Goal: Task Accomplishment & Management: Complete application form

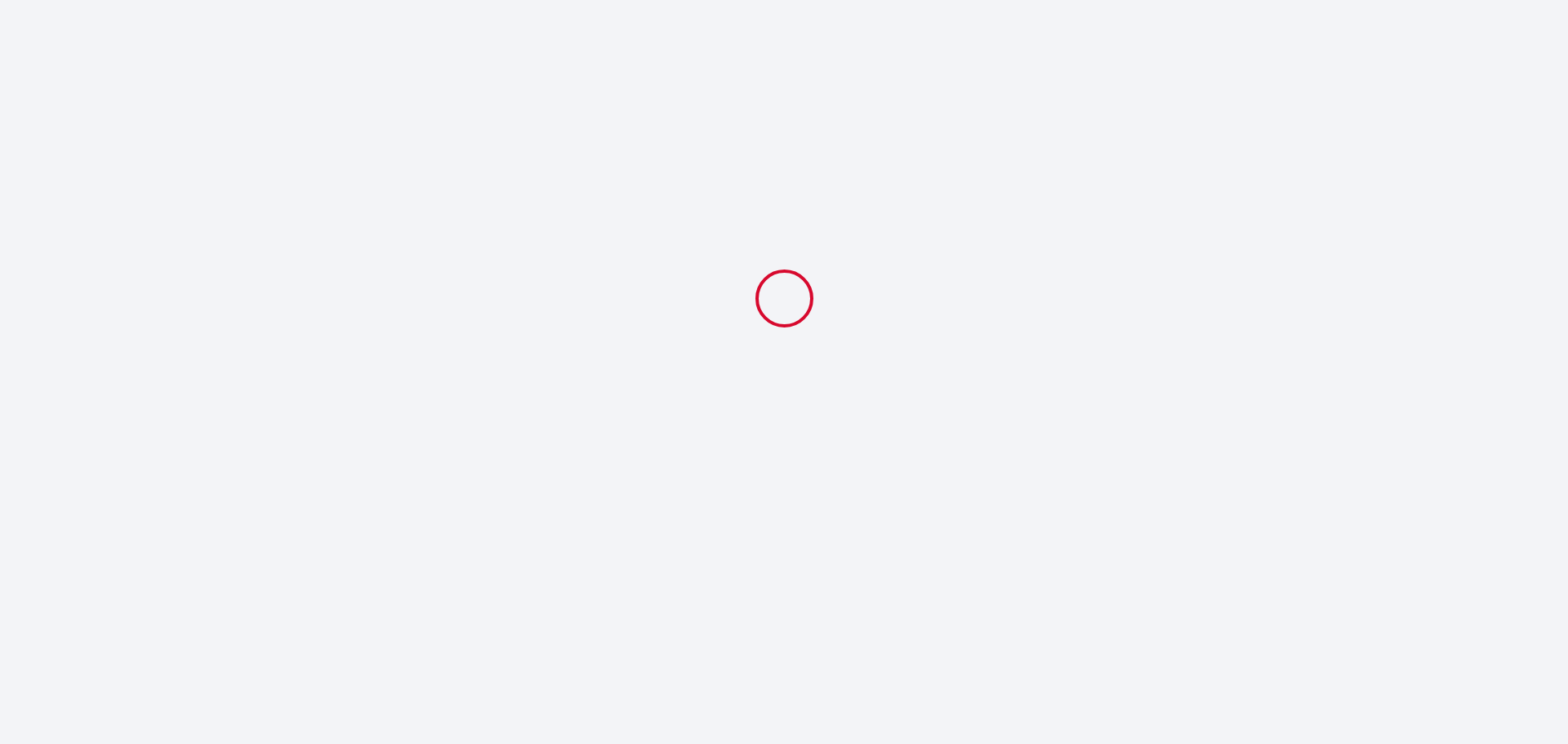
select select
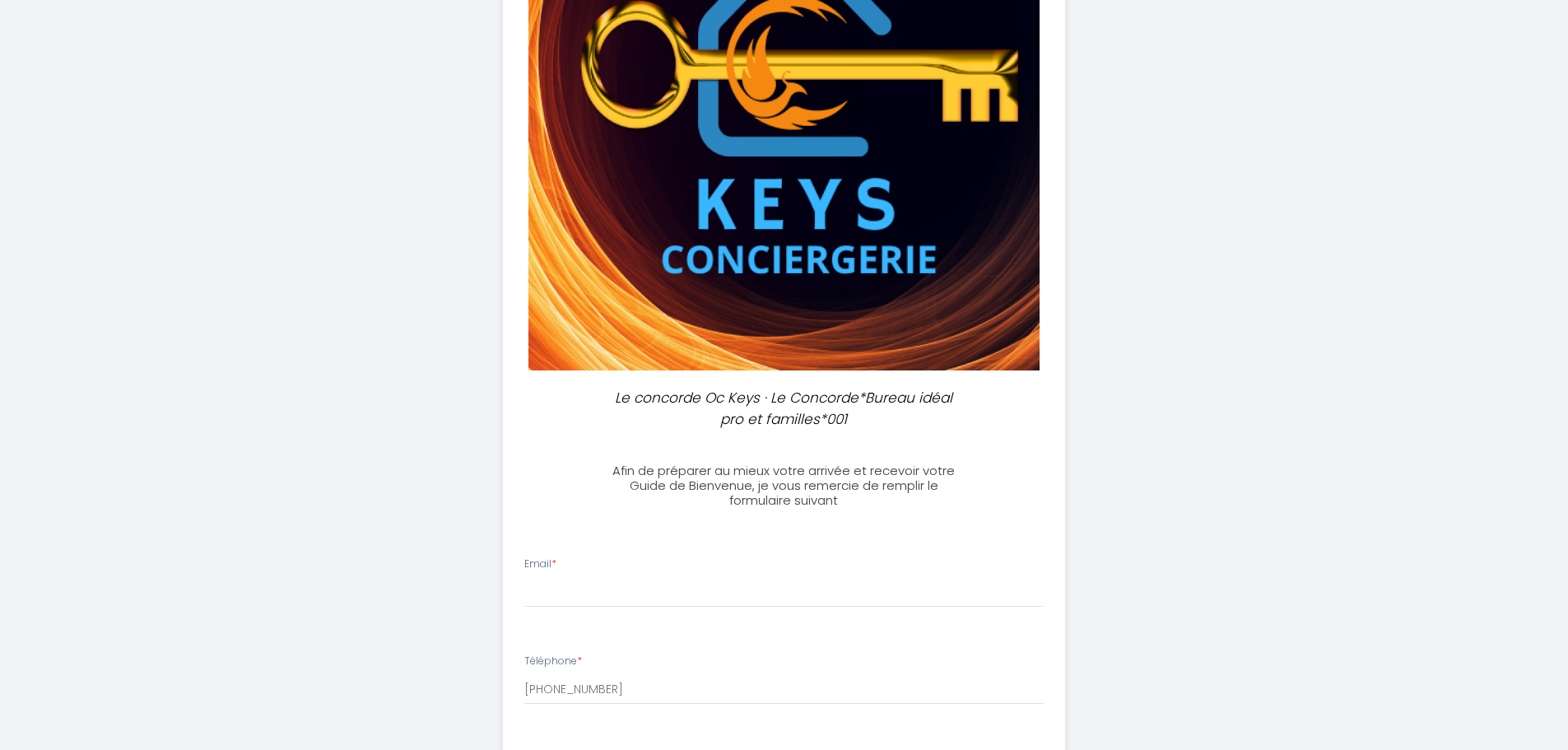
scroll to position [494, 0]
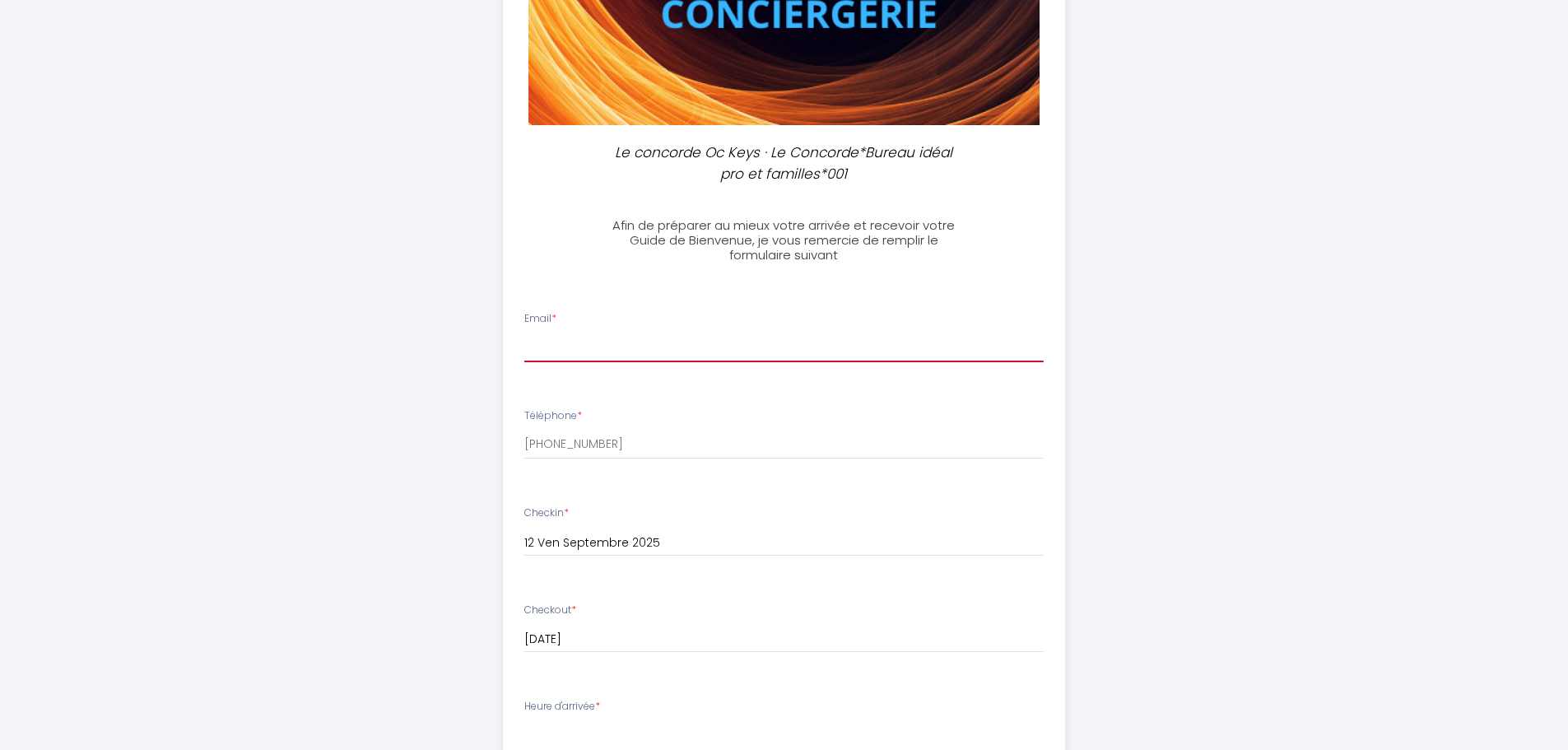
click at [625, 347] on input "Email *" at bounding box center [784, 346] width 519 height 30
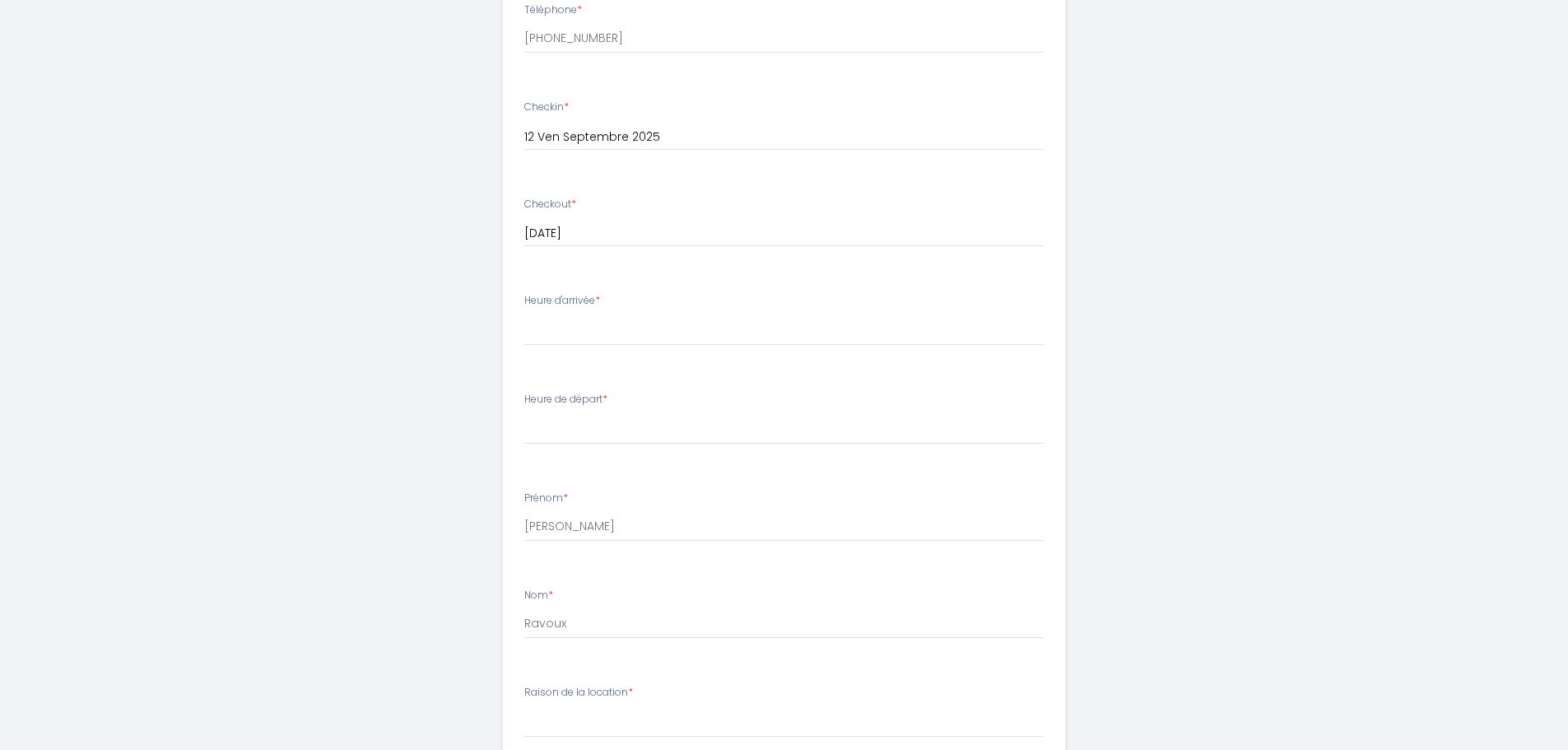
scroll to position [906, 0]
type input "[EMAIL_ADDRESS][DOMAIN_NAME]"
click at [591, 326] on select "16:30 17:00 17:30 18:00 18:30 19:00 19:30 20:00 20:30 21:00 21:30 22:00 22:30 2…" at bounding box center [784, 324] width 519 height 31
select select "17:00"
click at [524, 308] on select "16:30 17:00 17:30 18:00 18:30 19:00 19:30 20:00 20:30 21:00 21:30 22:00 22:30 2…" at bounding box center [784, 324] width 519 height 31
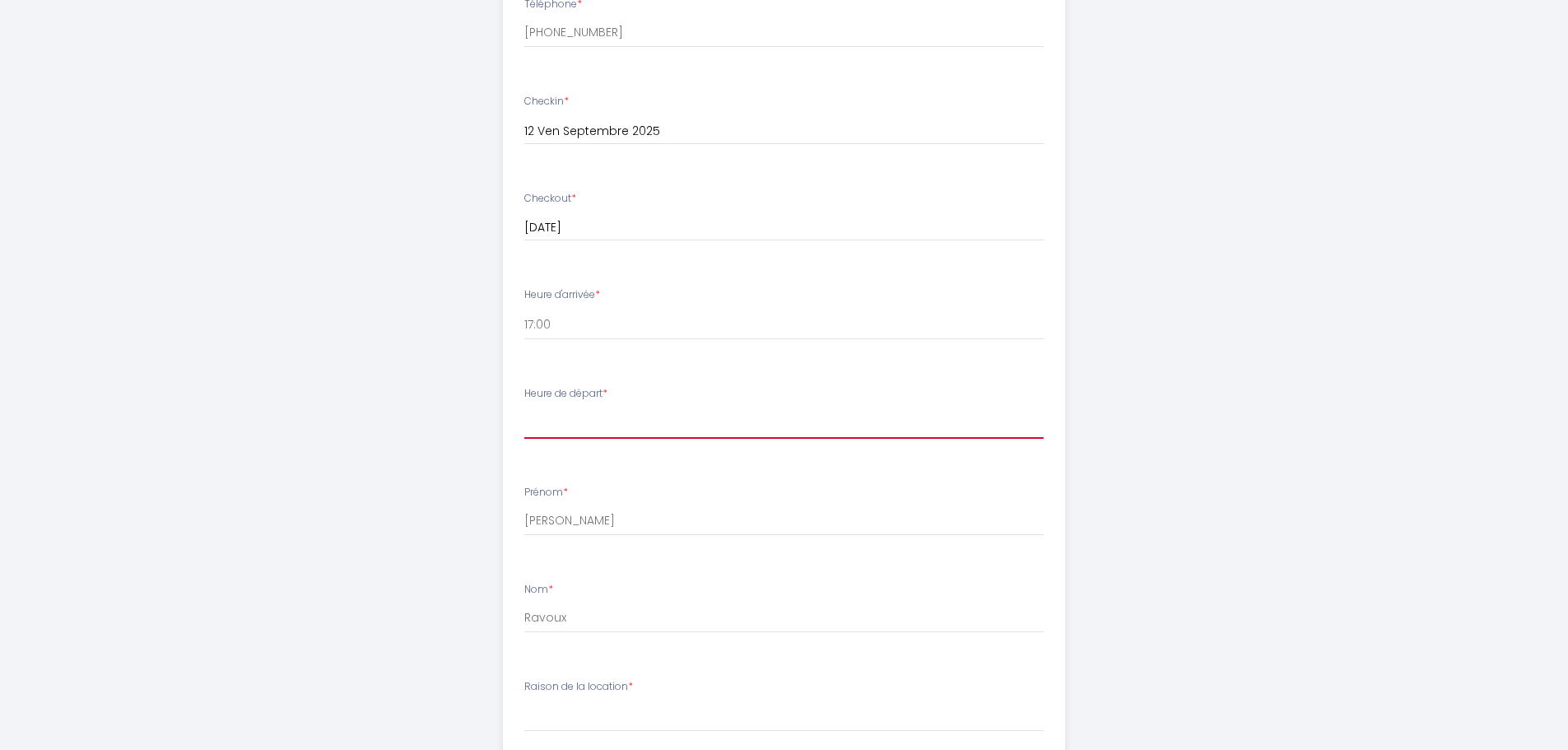
click at [554, 424] on select "00:00 00:30 01:00 01:30 02:00 02:30 03:00 03:30 04:00 04:30 05:00 05:30 06:00 0…" at bounding box center [784, 423] width 519 height 31
select select "10:00"
click at [524, 407] on select "00:00 00:30 01:00 01:30 02:00 02:30 03:00 03:30 04:00 04:30 05:00 05:30 06:00 0…" at bounding box center [784, 423] width 519 height 31
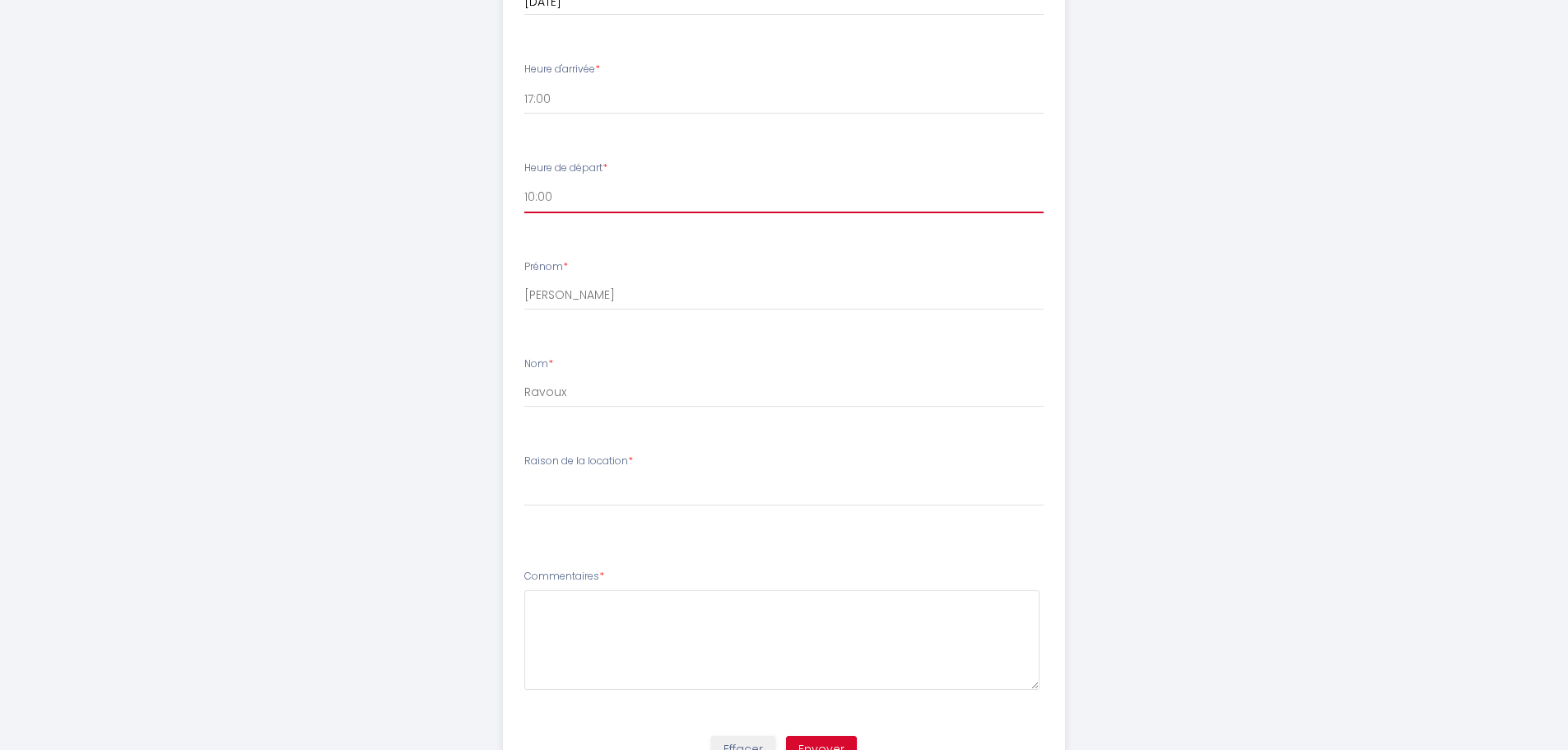
scroll to position [1153, 0]
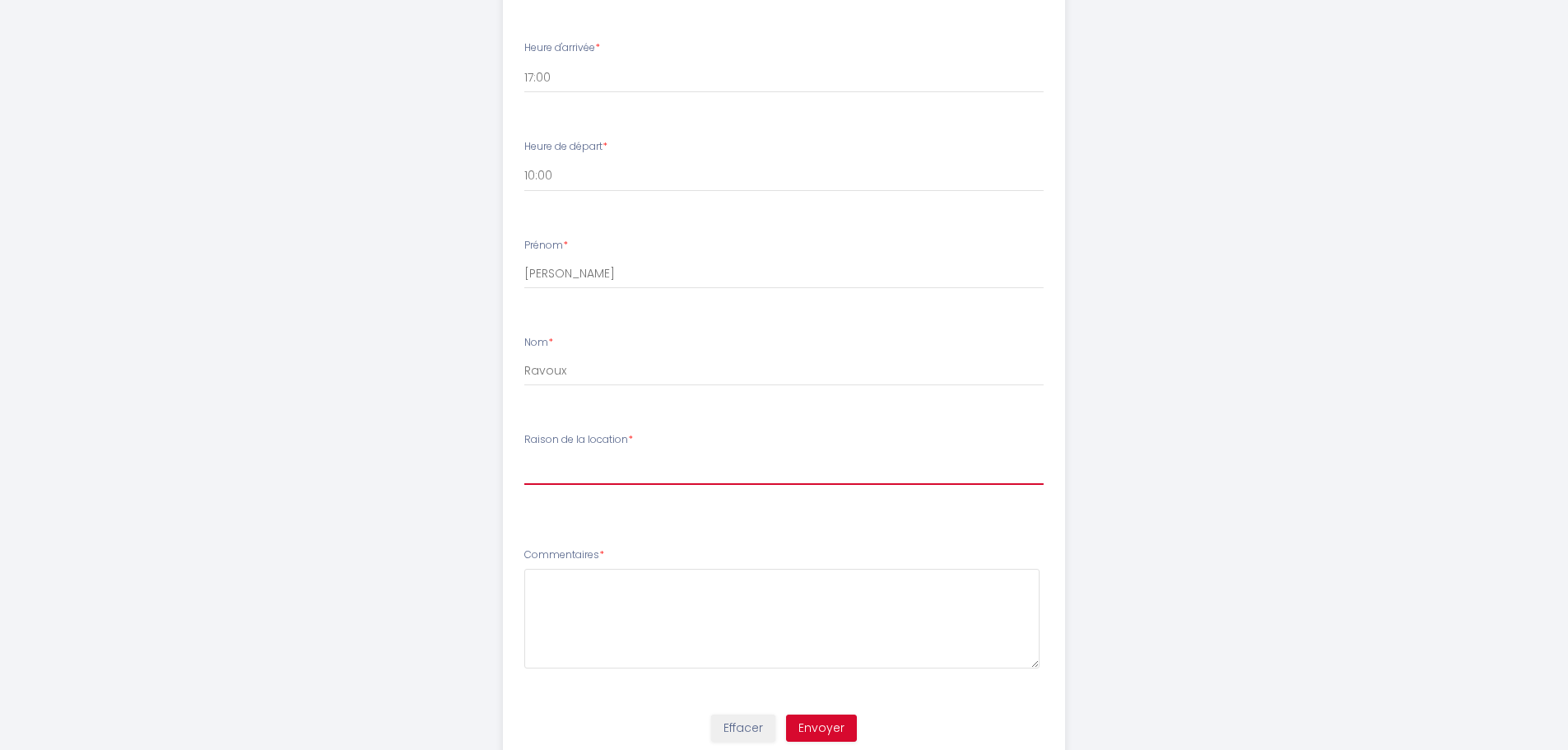
click at [678, 468] on select "[PERSON_NAME] de la location Professionnel Loisir/ Vacance" at bounding box center [784, 469] width 519 height 31
select select "Loisir/ Vacance"
click at [524, 454] on select "[PERSON_NAME] de la location Professionnel Loisir/ Vacance" at bounding box center [784, 469] width 519 height 31
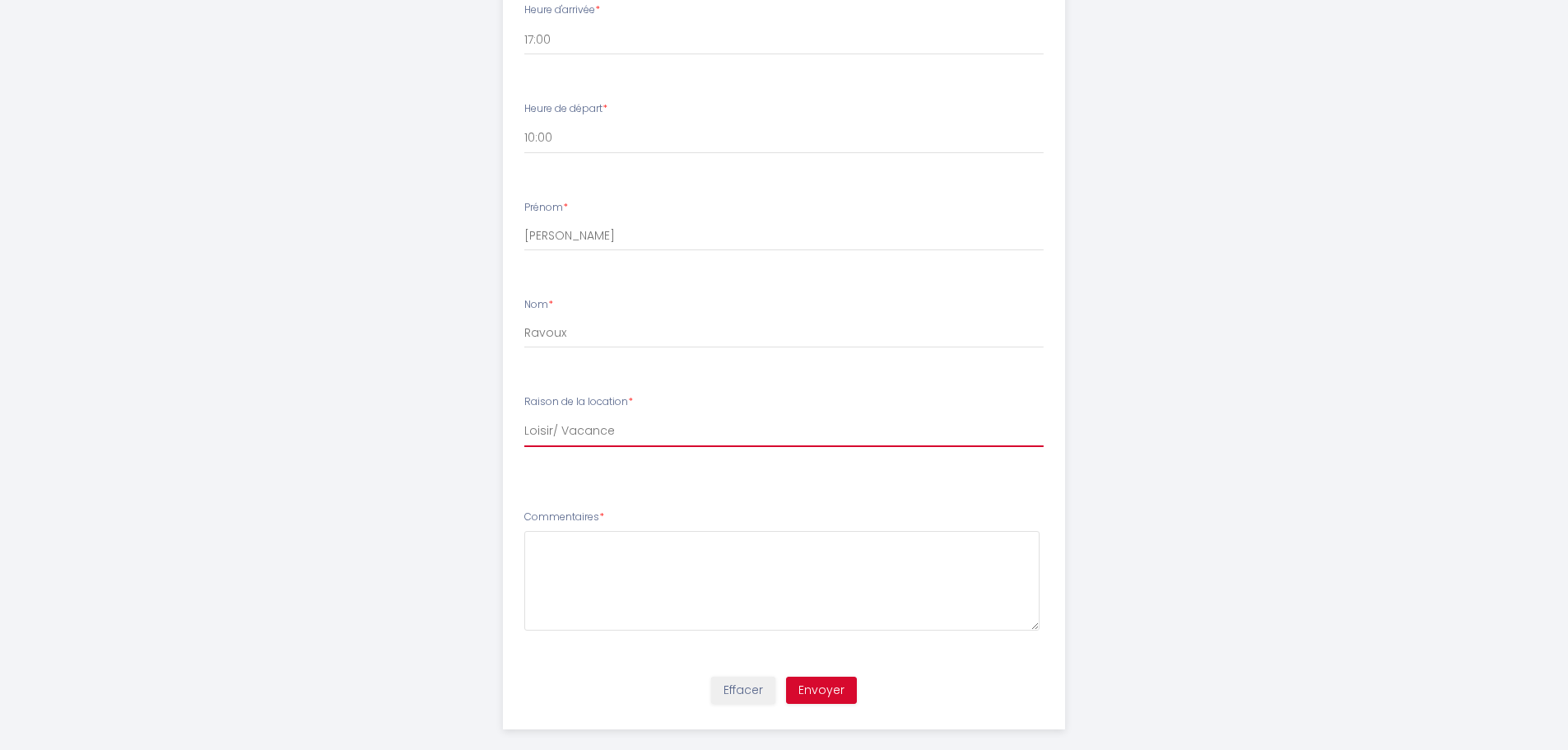
scroll to position [1212, 0]
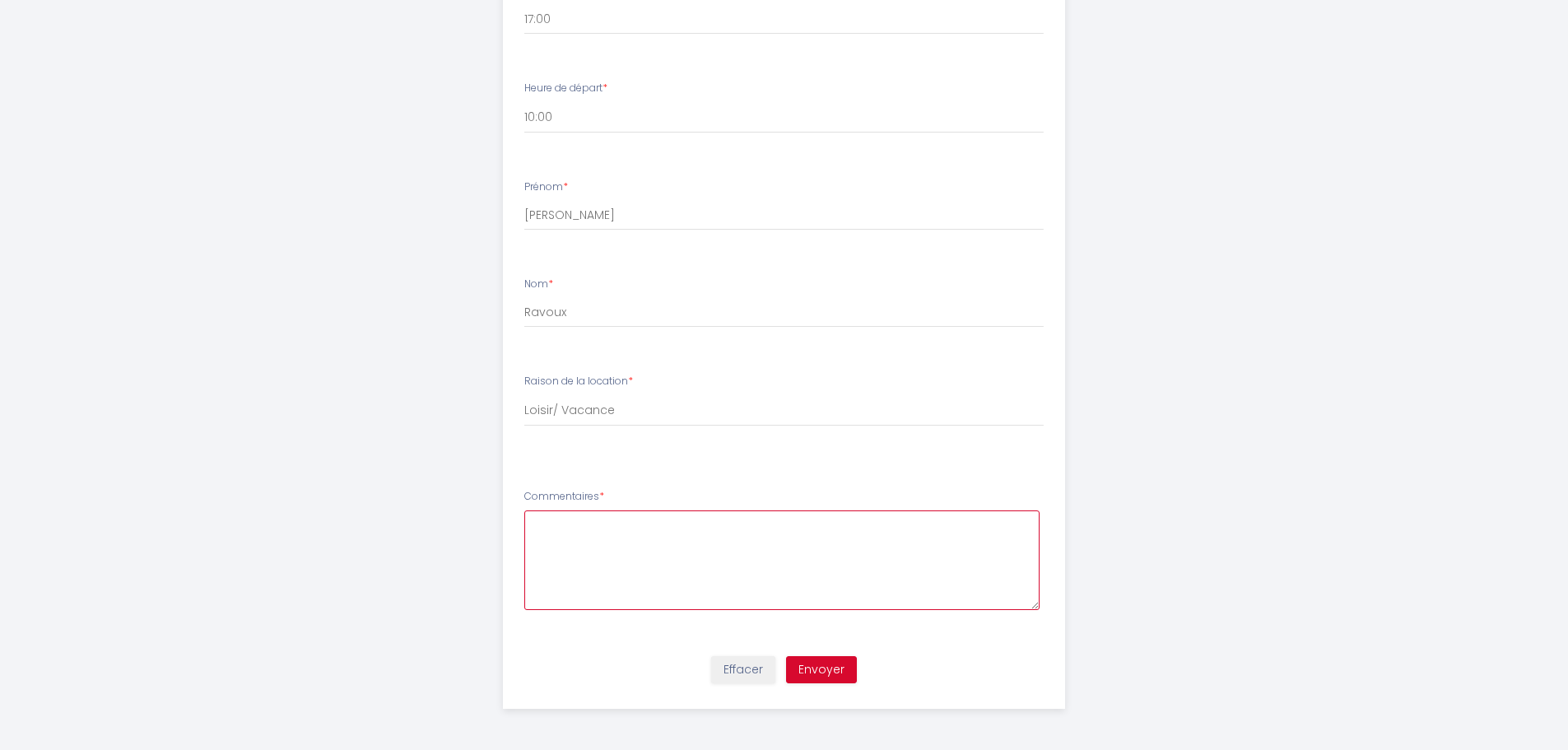
click at [657, 516] on textarea at bounding box center [782, 560] width 516 height 100
click at [814, 662] on button "Envoyer" at bounding box center [821, 669] width 70 height 28
type textarea "B"
type textarea "."
click at [823, 663] on button "Envoyer" at bounding box center [821, 669] width 70 height 28
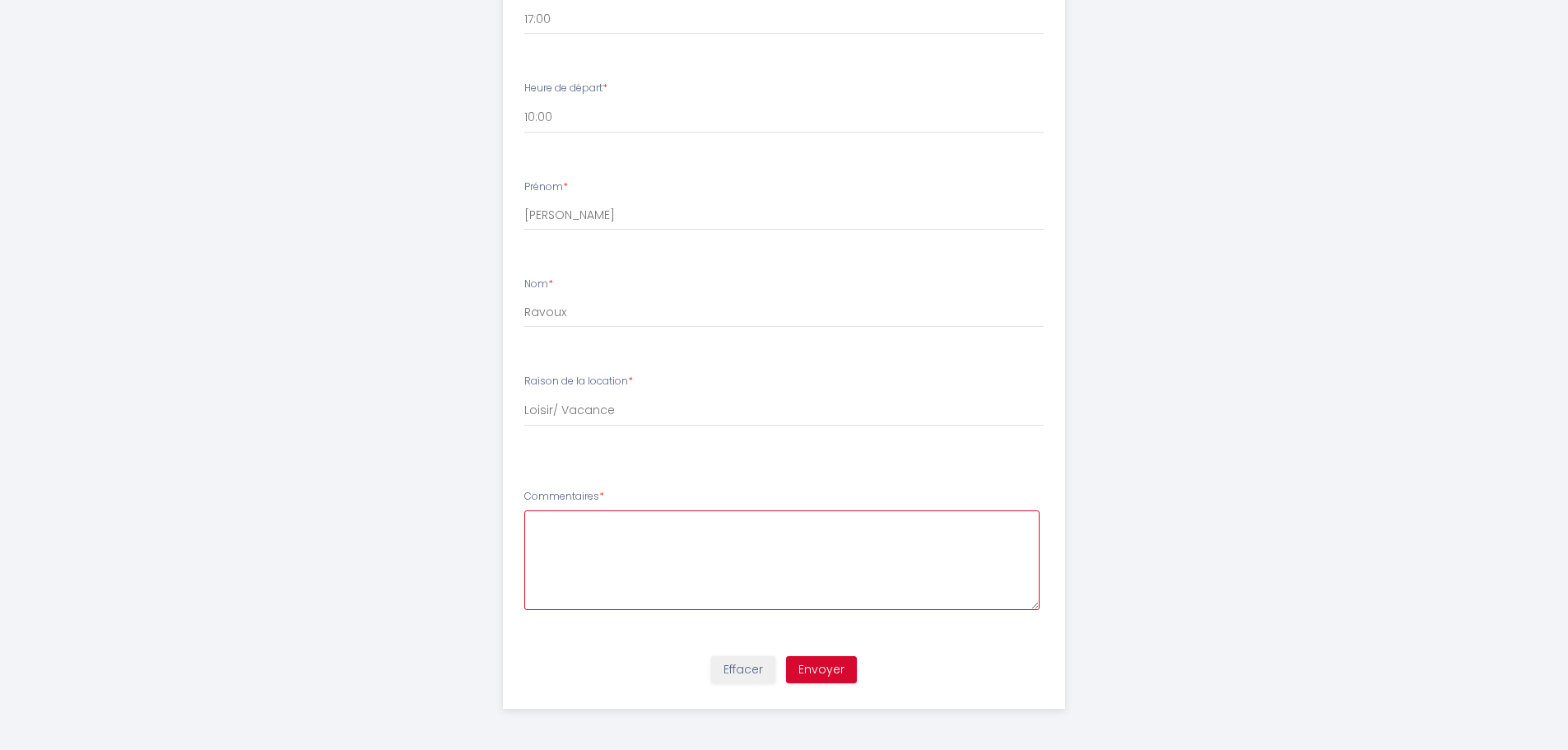
click at [556, 533] on textarea at bounding box center [782, 560] width 516 height 100
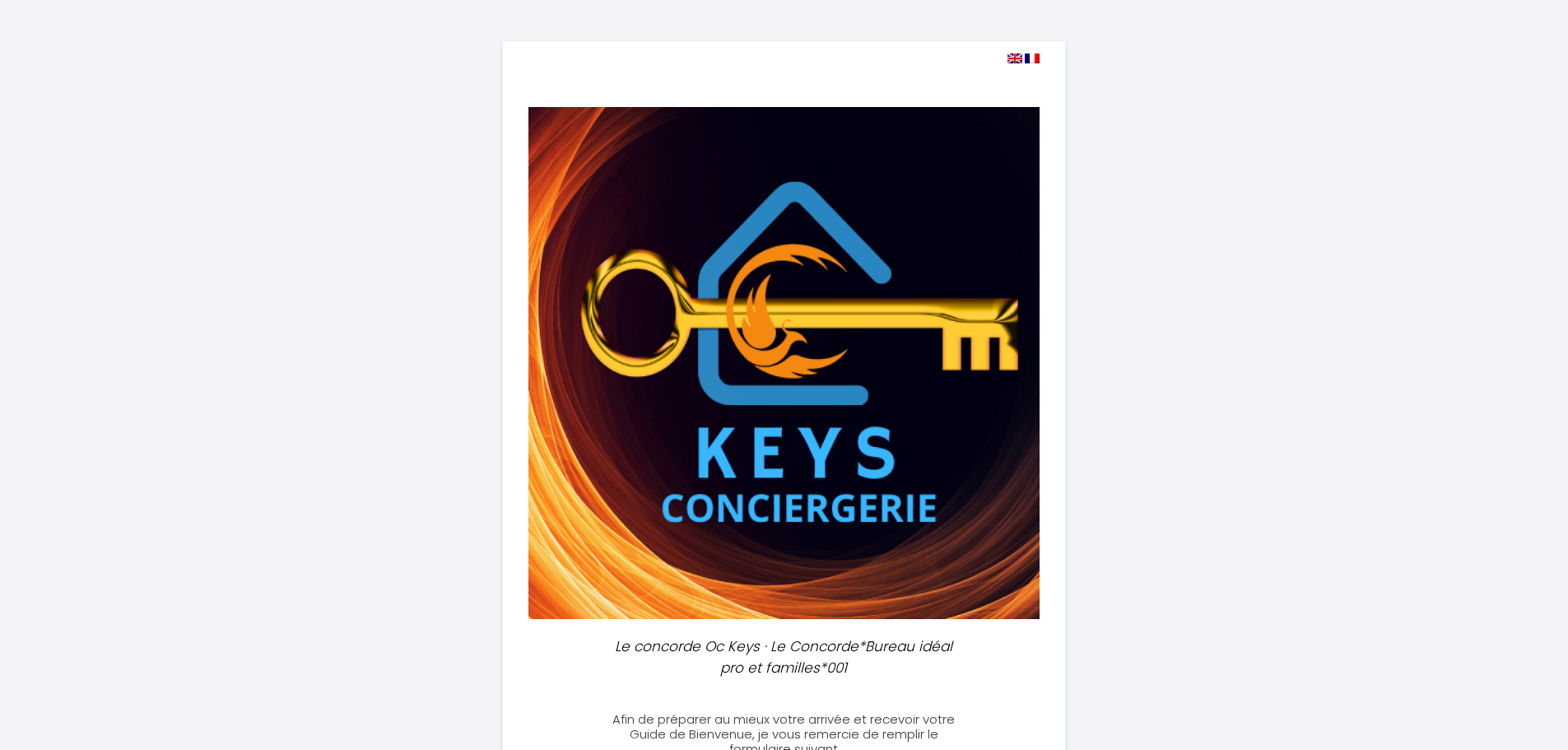
select select
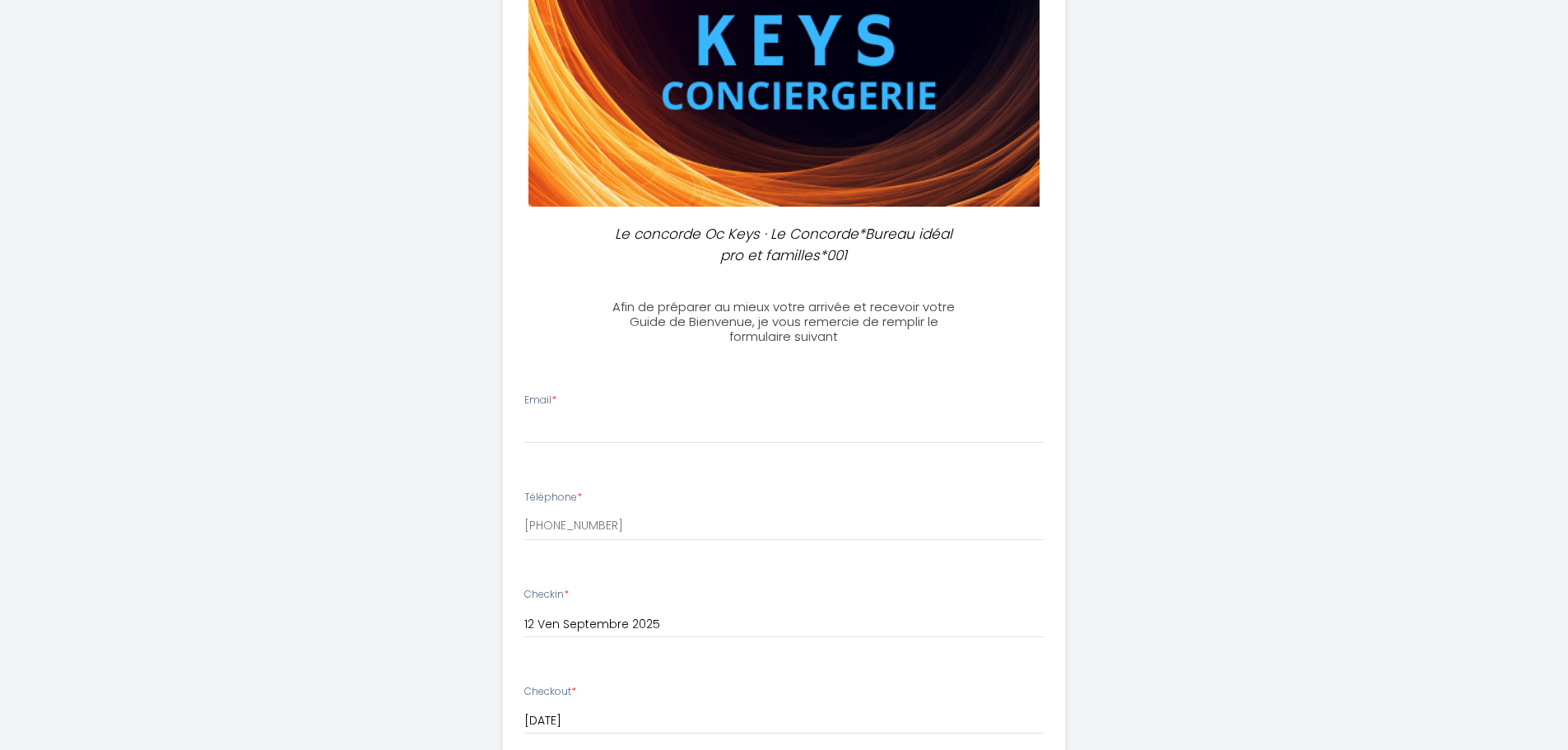
scroll to position [412, 0]
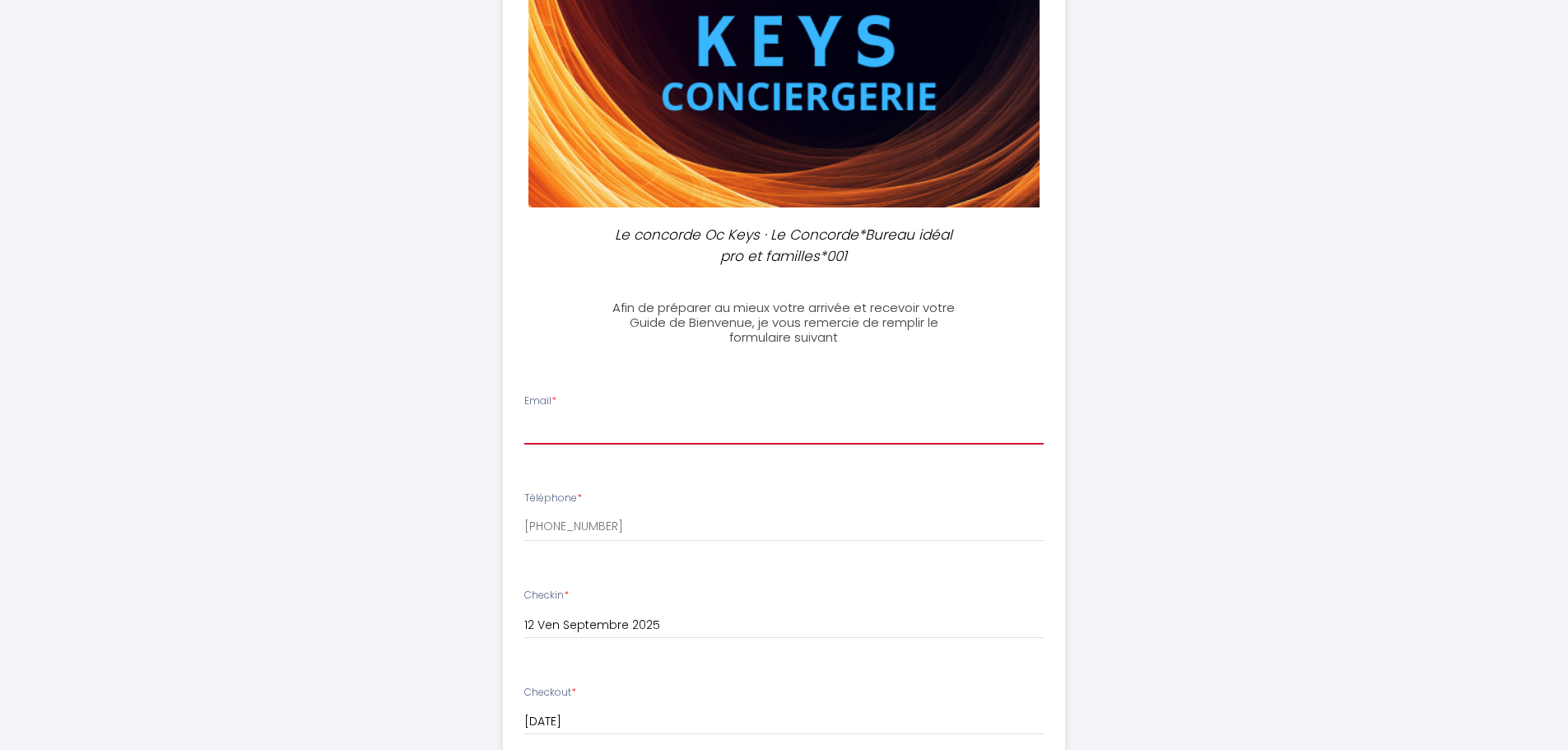
click at [601, 428] on input "Email *" at bounding box center [784, 429] width 519 height 30
type input "[EMAIL_ADDRESS][DOMAIN_NAME]"
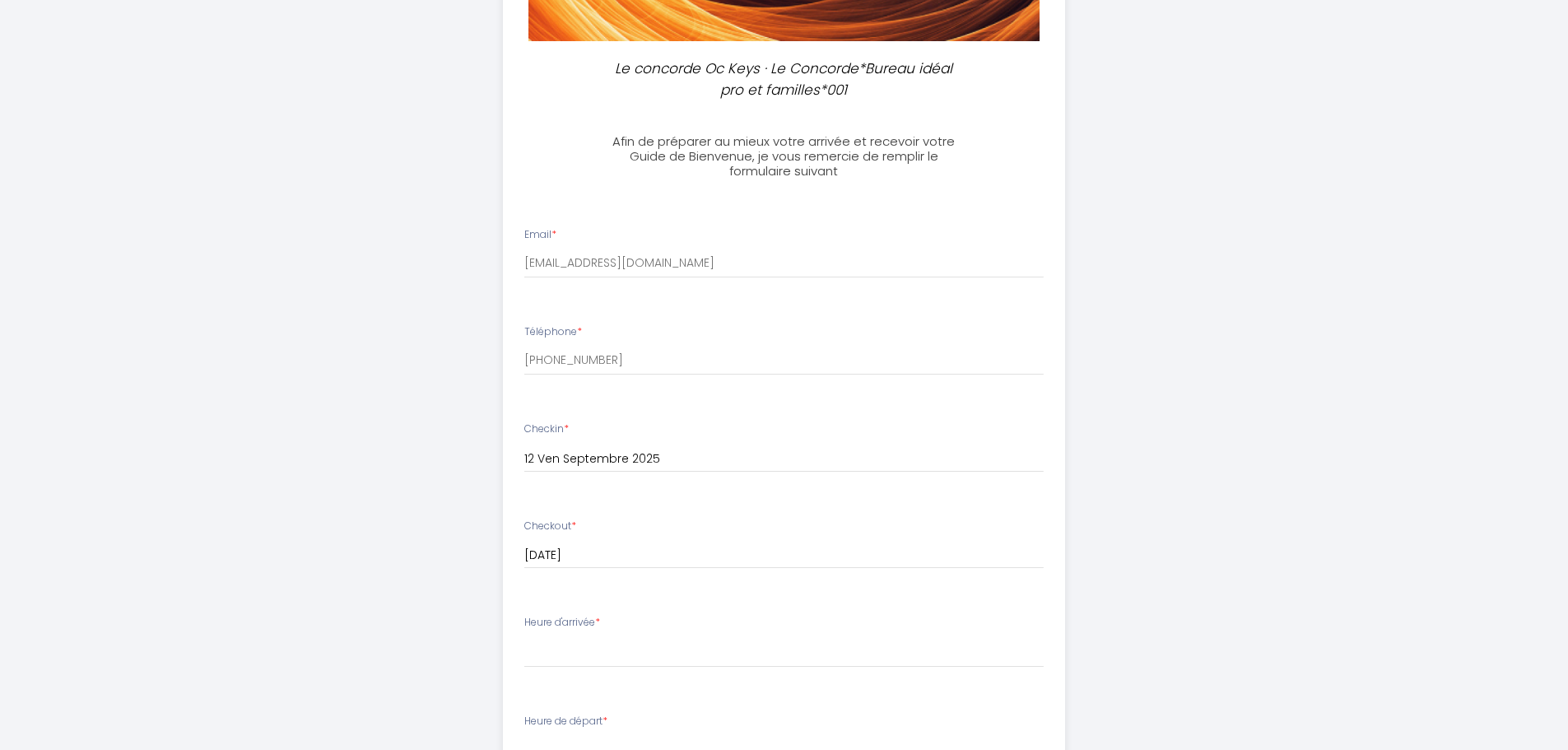
scroll to position [906, 0]
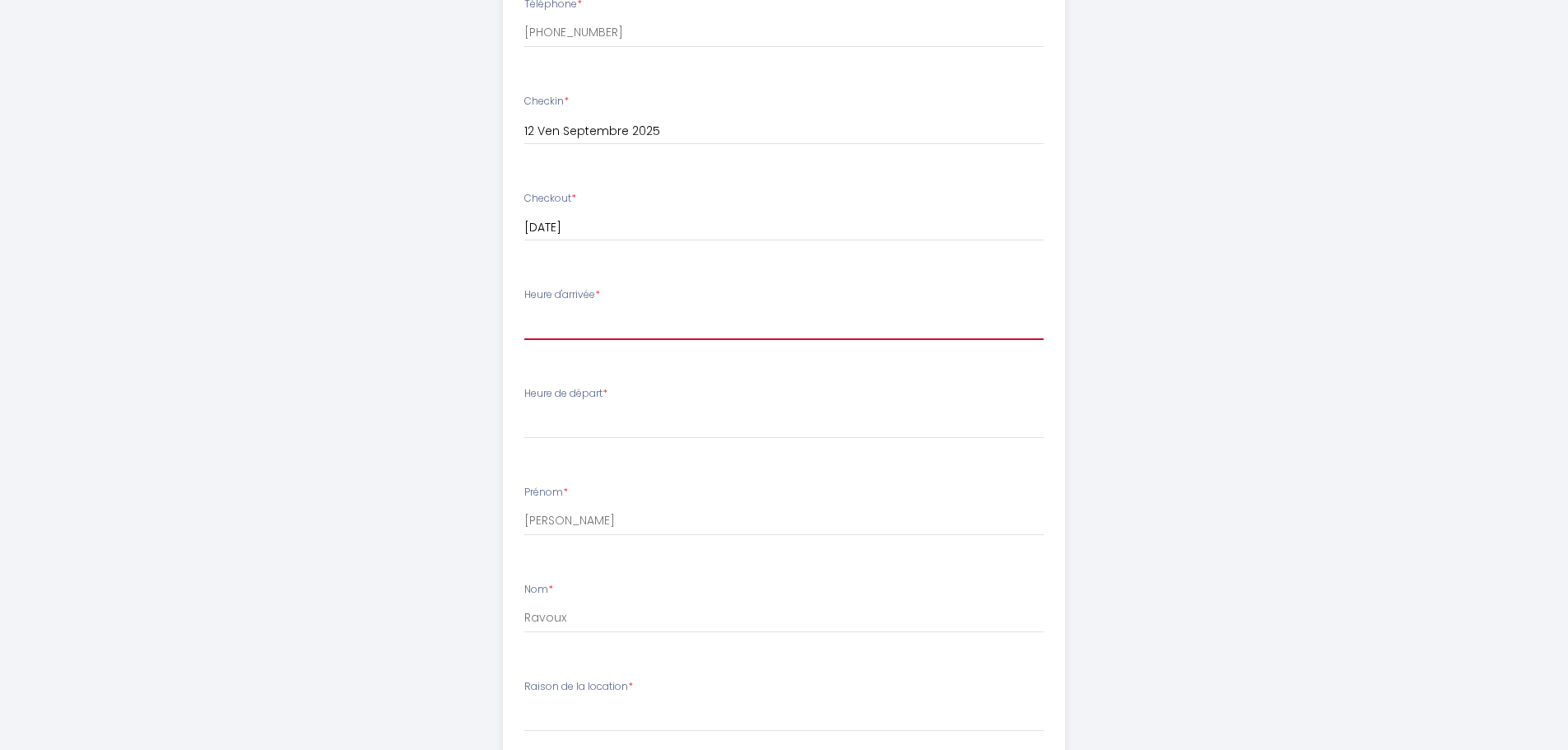
click at [623, 319] on select "16:30 17:00 17:30 18:00 18:30 19:00 19:30 20:00 20:30 21:00 21:30 22:00 22:30 2…" at bounding box center [784, 324] width 519 height 31
select select "17:00"
click at [524, 308] on select "16:30 17:00 17:30 18:00 18:30 19:00 19:30 20:00 20:30 21:00 21:30 22:00 22:30 2…" at bounding box center [784, 324] width 519 height 31
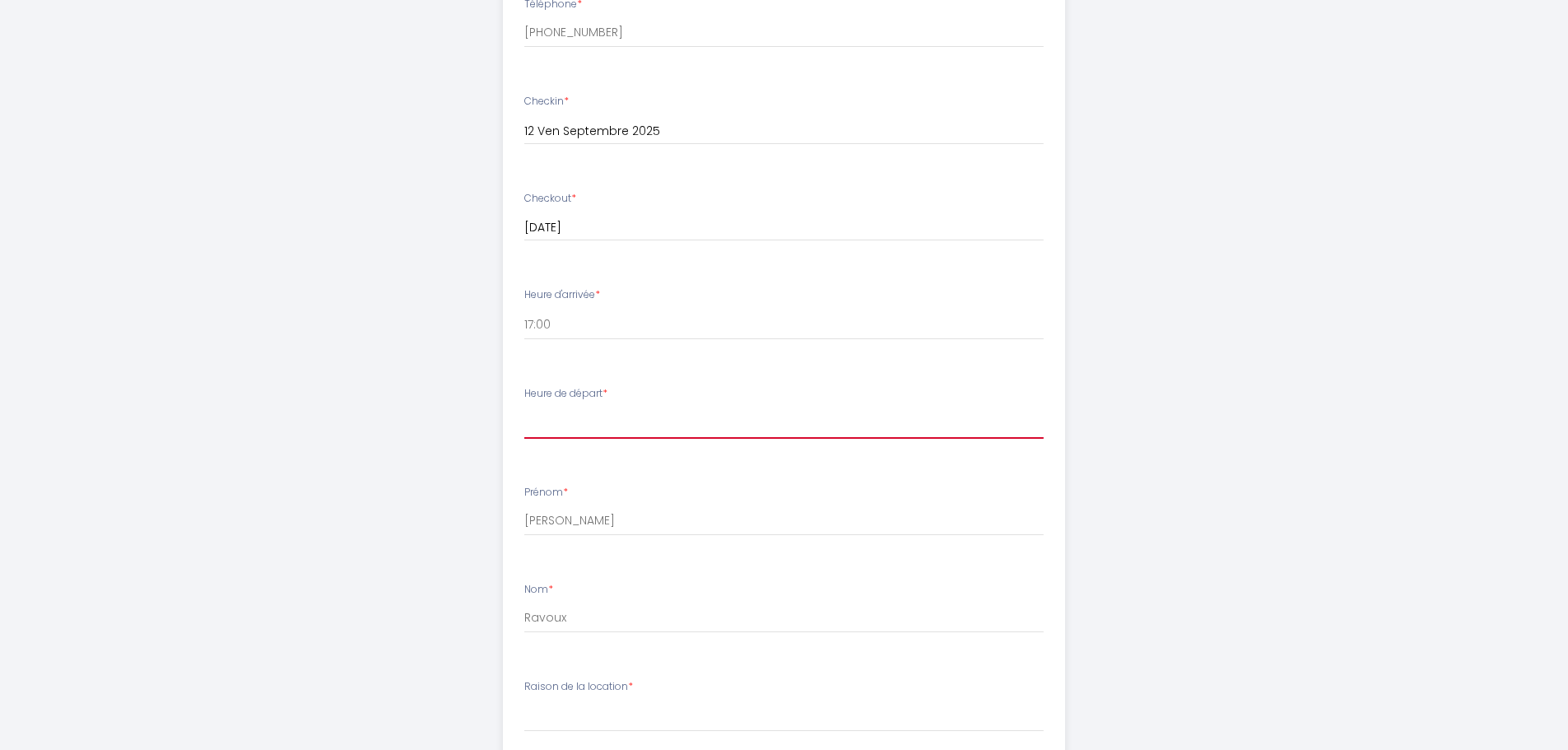
click at [578, 428] on select "00:00 00:30 01:00 01:30 02:00 02:30 03:00 03:30 04:00 04:30 05:00 05:30 06:00 0…" at bounding box center [784, 423] width 519 height 31
select select "10:00"
click at [524, 407] on select "00:00 00:30 01:00 01:30 02:00 02:30 03:00 03:30 04:00 04:30 05:00 05:30 06:00 0…" at bounding box center [784, 423] width 519 height 31
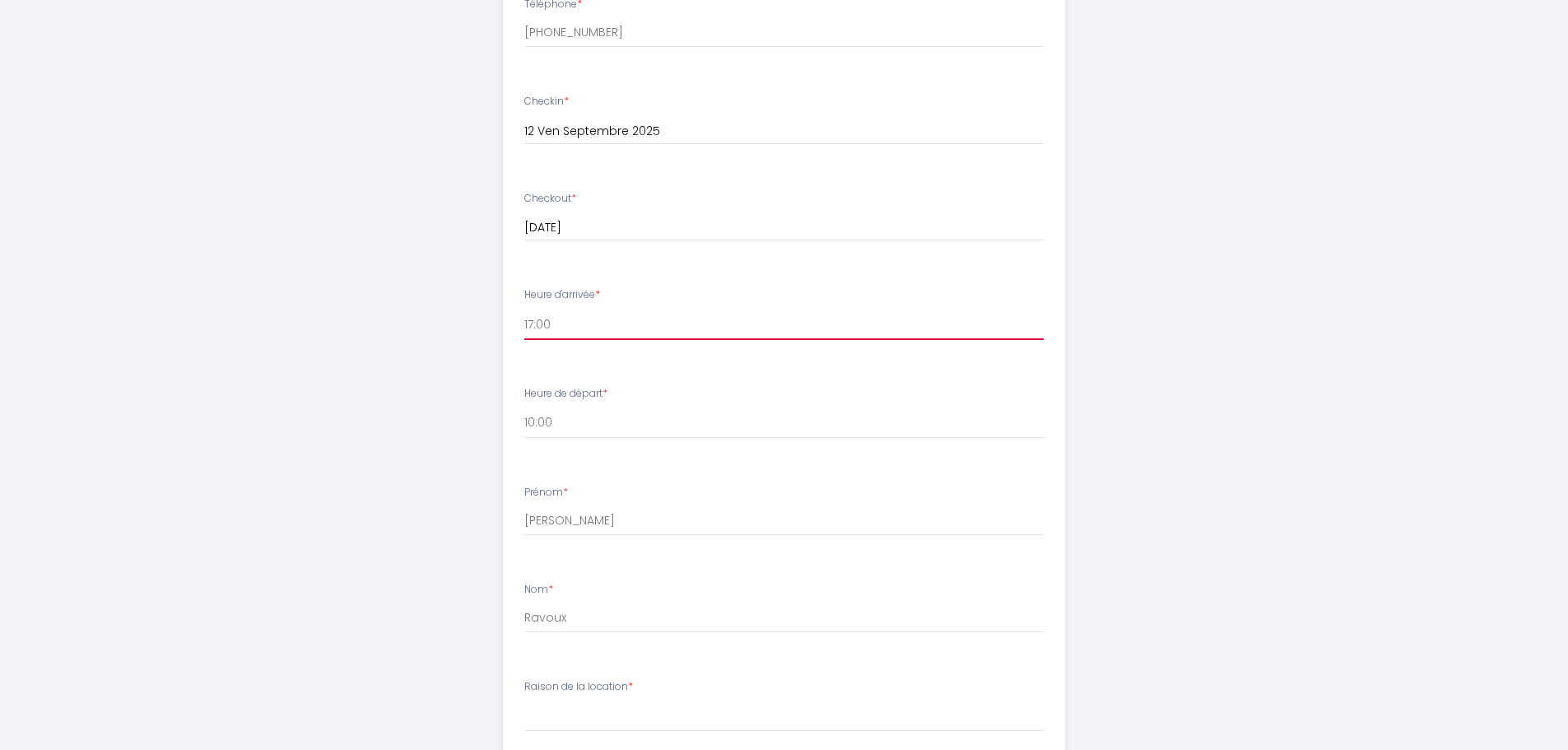
click at [644, 323] on select "16:30 17:00 17:30 18:00 18:30 19:00 19:30 20:00 20:30 21:00 21:30 22:00 22:30 2…" at bounding box center [784, 324] width 519 height 31
drag, startPoint x: 559, startPoint y: 324, endPoint x: 596, endPoint y: 324, distance: 37.0
click at [559, 324] on select "16:30 17:00 17:30 18:00 18:30 19:00 19:30 20:00 20:30 21:00 21:30 22:00 22:30 2…" at bounding box center [784, 324] width 519 height 31
click at [532, 317] on select "16:30 17:00 17:30 18:00 18:30 19:00 19:30 20:00 20:30 21:00 21:30 22:00 22:30 2…" at bounding box center [784, 324] width 519 height 31
click at [524, 308] on select "16:30 17:00 17:30 18:00 18:30 19:00 19:30 20:00 20:30 21:00 21:30 22:00 22:30 2…" at bounding box center [784, 324] width 519 height 31
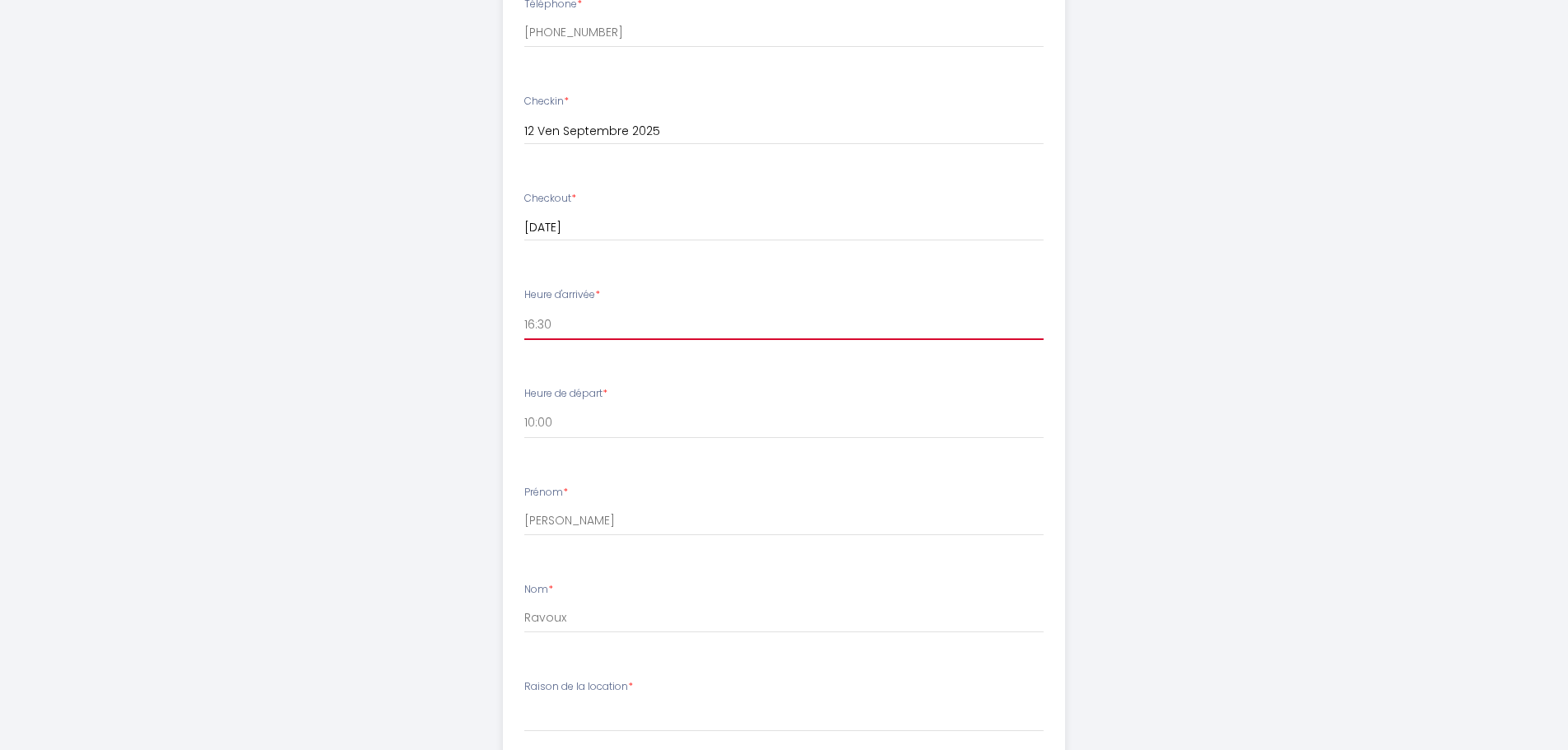
click at [595, 321] on select "16:30 17:00 17:30 18:00 18:30 19:00 19:30 20:00 20:30 21:00 21:30 22:00 22:30 2…" at bounding box center [784, 324] width 519 height 31
select select "17:00"
click at [524, 308] on select "16:30 17:00 17:30 18:00 18:30 19:00 19:30 20:00 20:30 21:00 21:30 22:00 22:30 2…" at bounding box center [784, 324] width 519 height 31
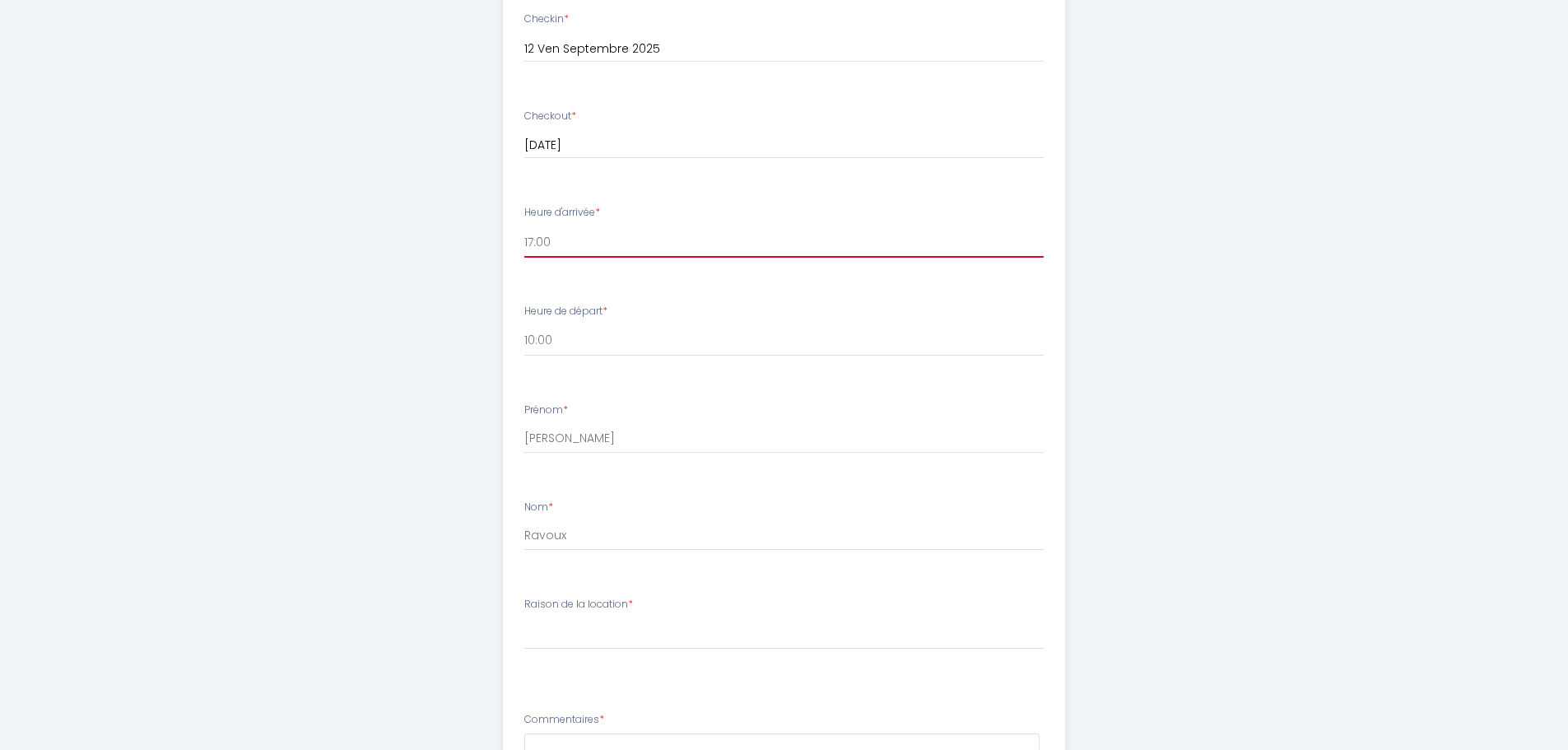
scroll to position [1153, 0]
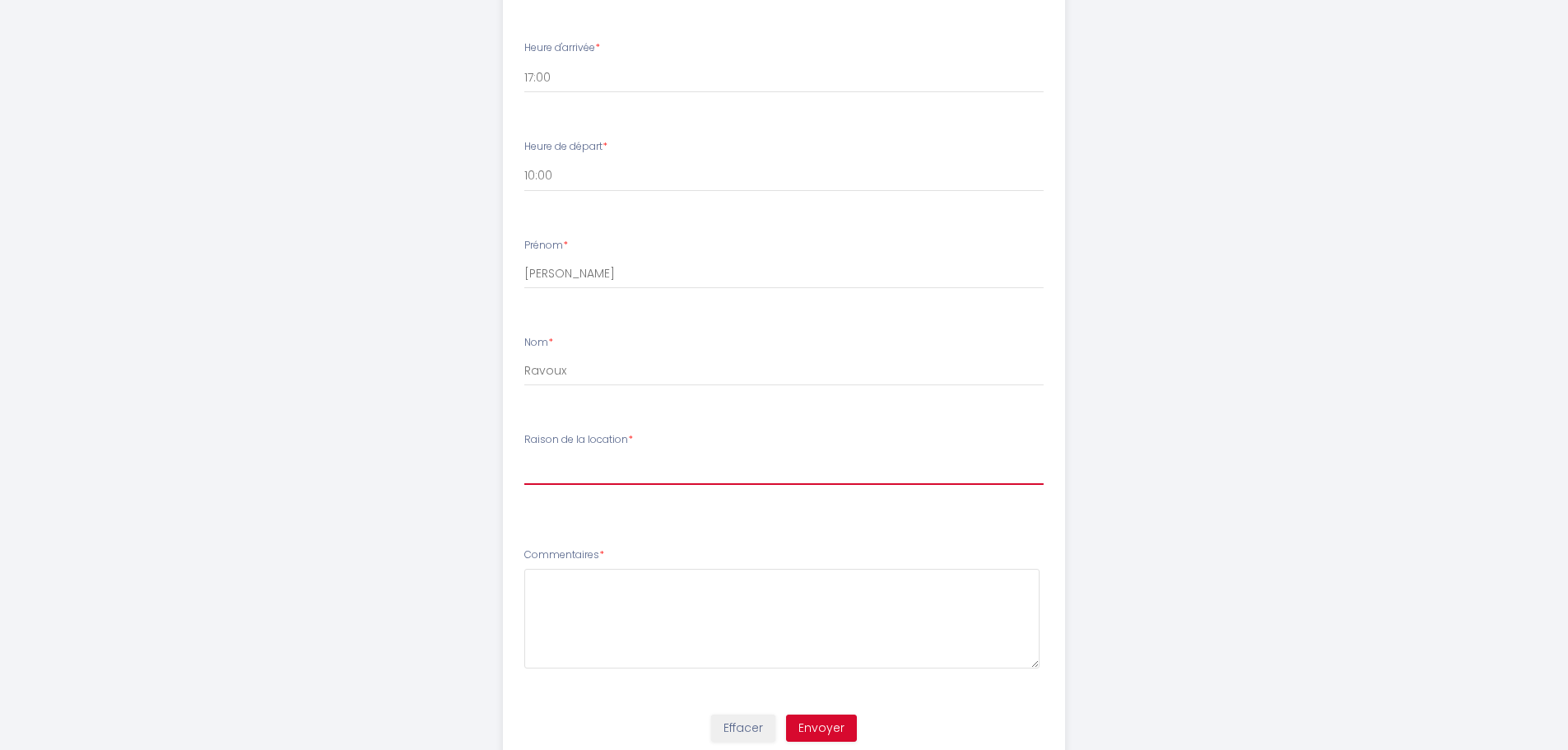
click at [589, 461] on select "[PERSON_NAME] de la location Professionnel Loisir/ Vacance" at bounding box center [784, 469] width 519 height 31
select select "Loisir/ Vacance"
click at [524, 454] on select "[PERSON_NAME] de la location Professionnel Loisir/ Vacance" at bounding box center [784, 469] width 519 height 31
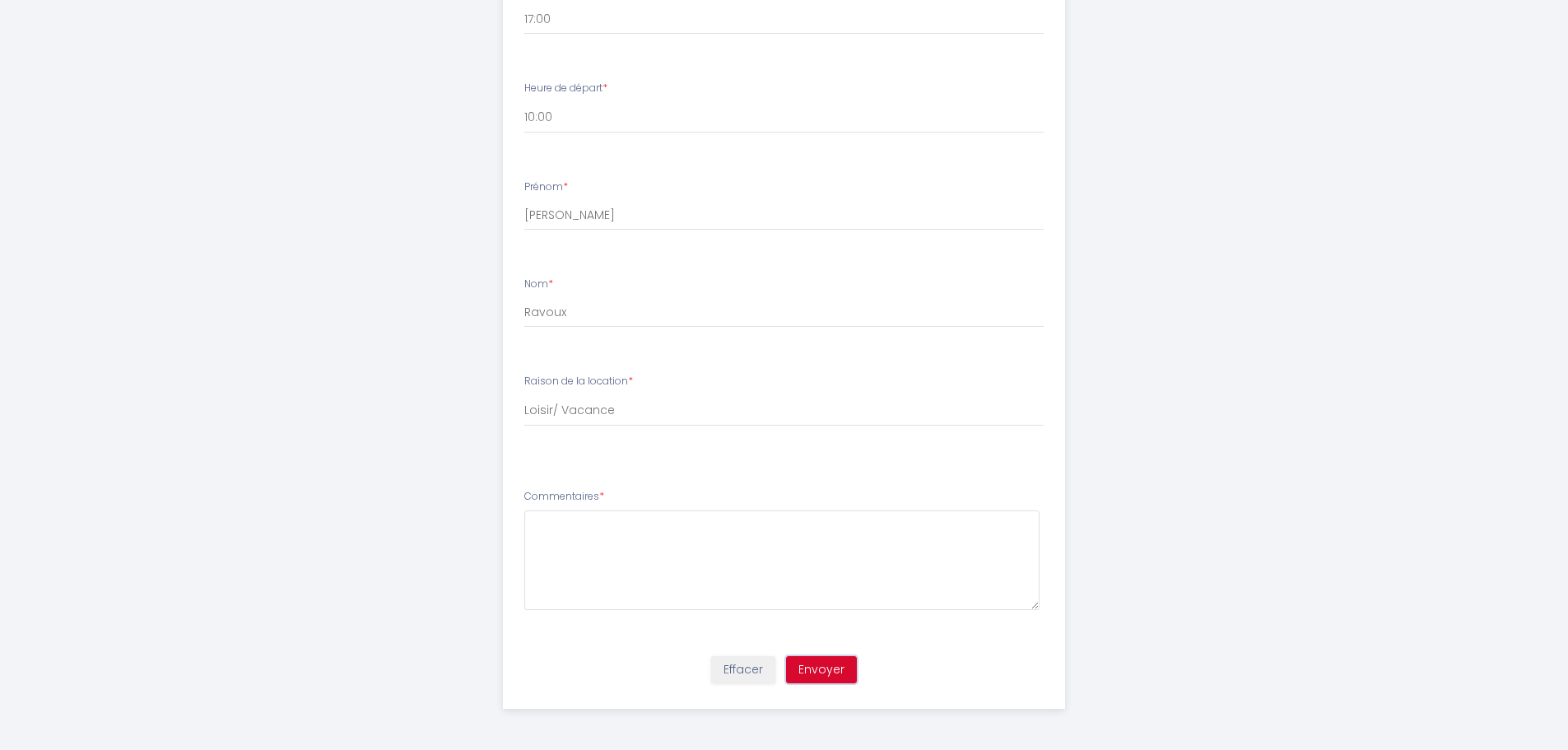
click at [827, 668] on button "Envoyer" at bounding box center [821, 669] width 70 height 28
click at [719, 535] on textarea "Bonjour, Vais-je recevoir les coordonnées par mail ou par booking ? Très cordia…" at bounding box center [782, 560] width 516 height 100
type textarea "Bonjour, Vais-je recevoir les coordonnées de la location par mail ou par bookin…"
click at [833, 657] on button "Envoyer" at bounding box center [821, 669] width 70 height 28
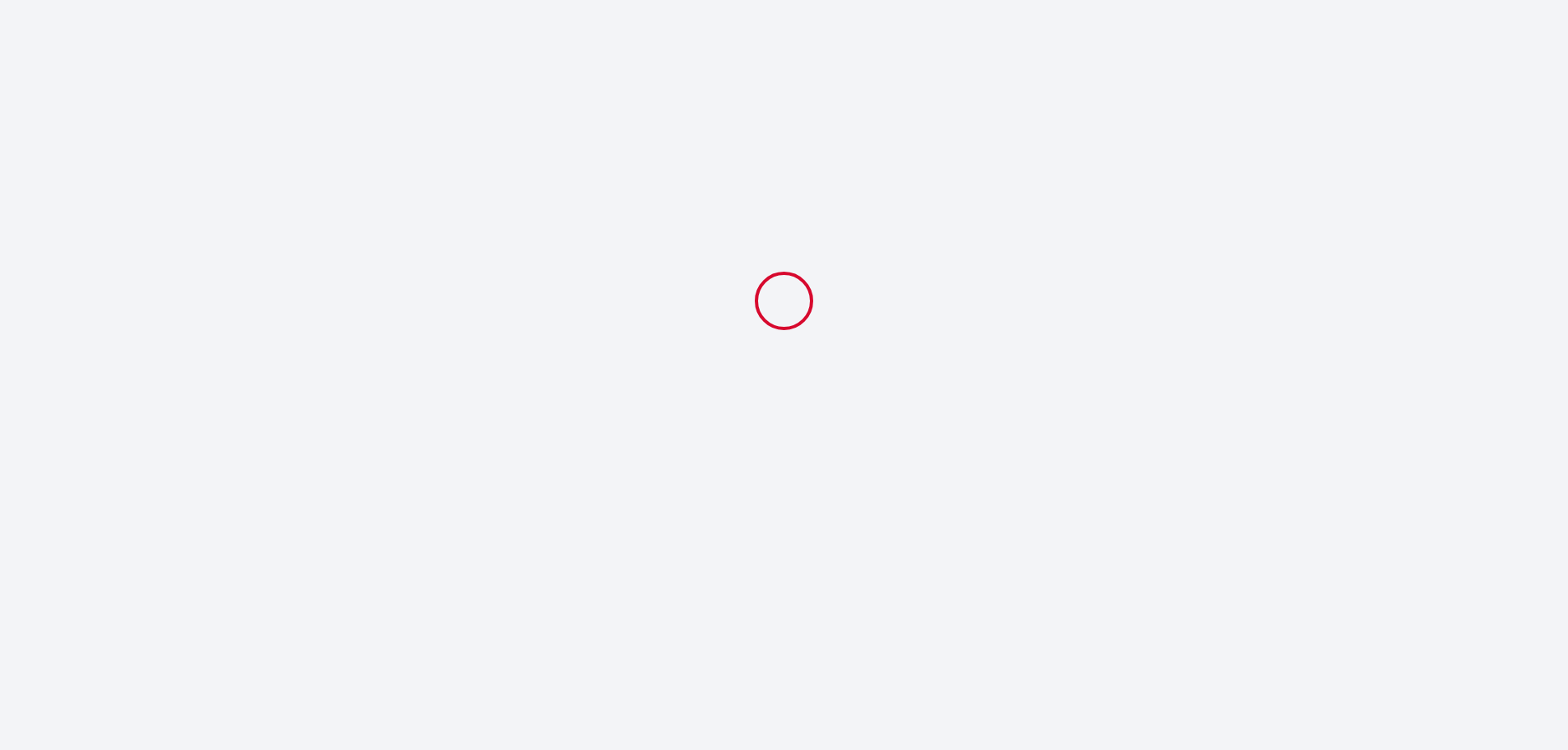
scroll to position [0, 0]
select select "17:00"
select select "10:00"
select select "Loisir/ Vacance"
